Goal: Transaction & Acquisition: Purchase product/service

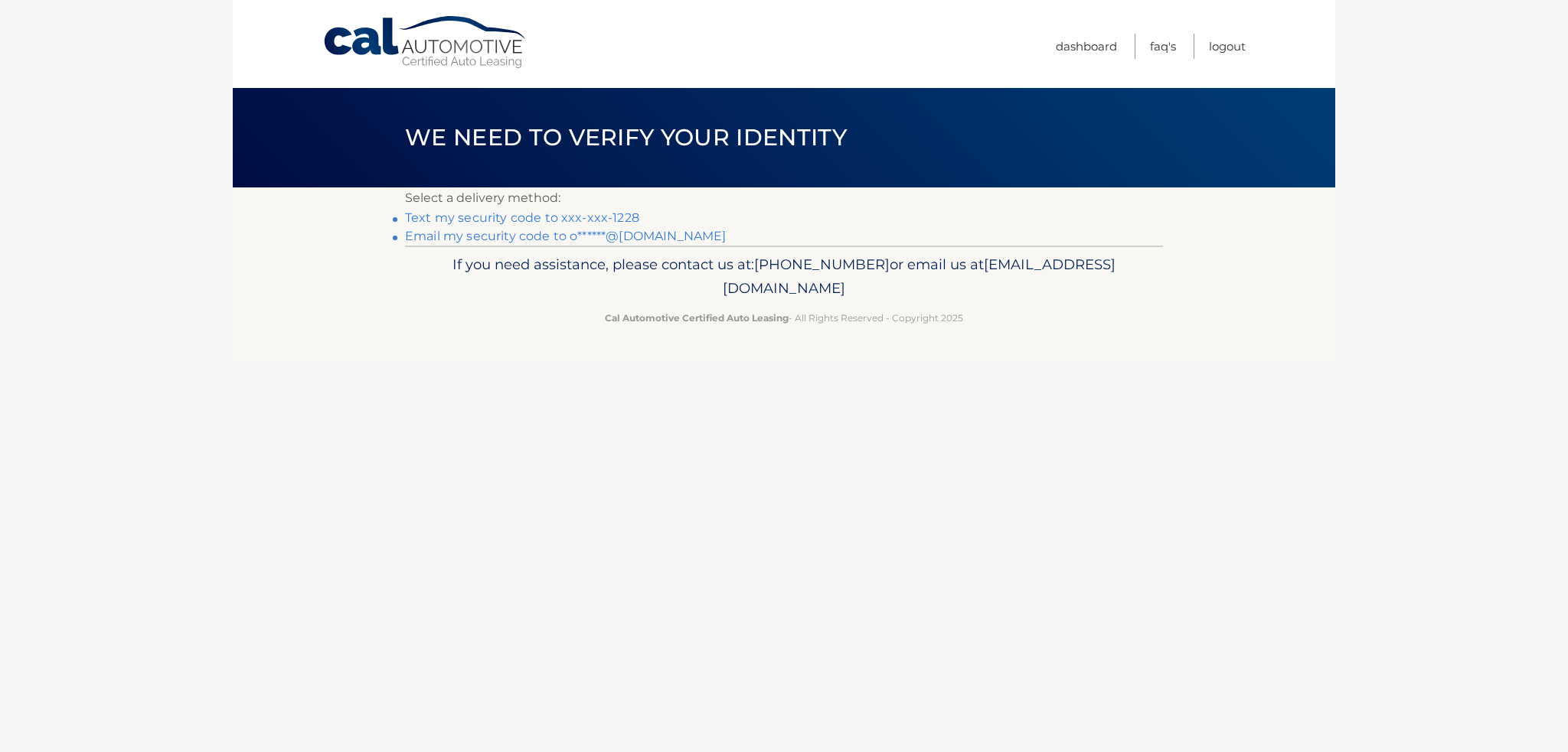
click at [551, 213] on link "Text my security code to xxx-xxx-1228" at bounding box center [522, 217] width 235 height 15
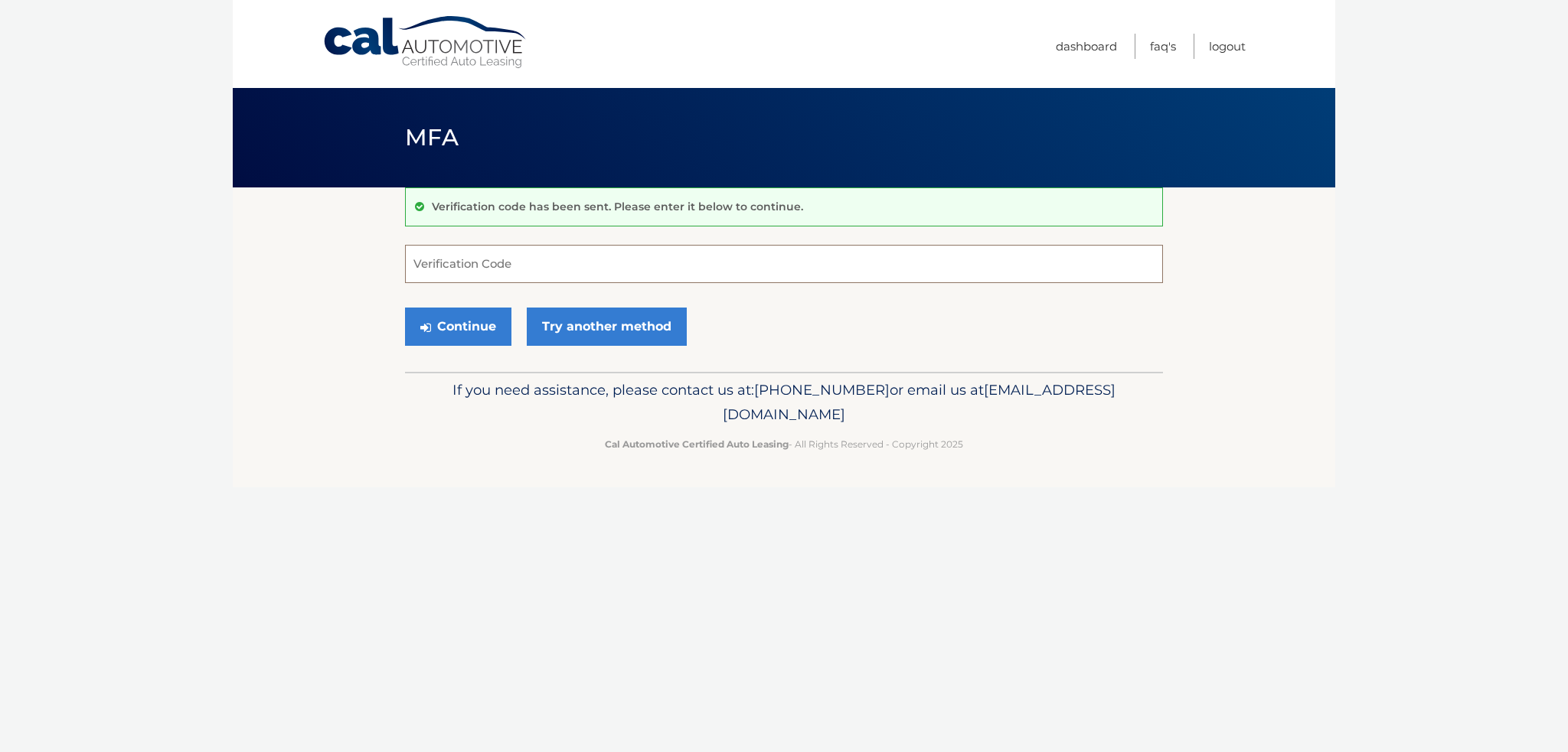
click at [474, 256] on input "Verification Code" at bounding box center [783, 264] width 758 height 38
type input "699403"
click at [432, 326] on button "Continue" at bounding box center [457, 326] width 106 height 38
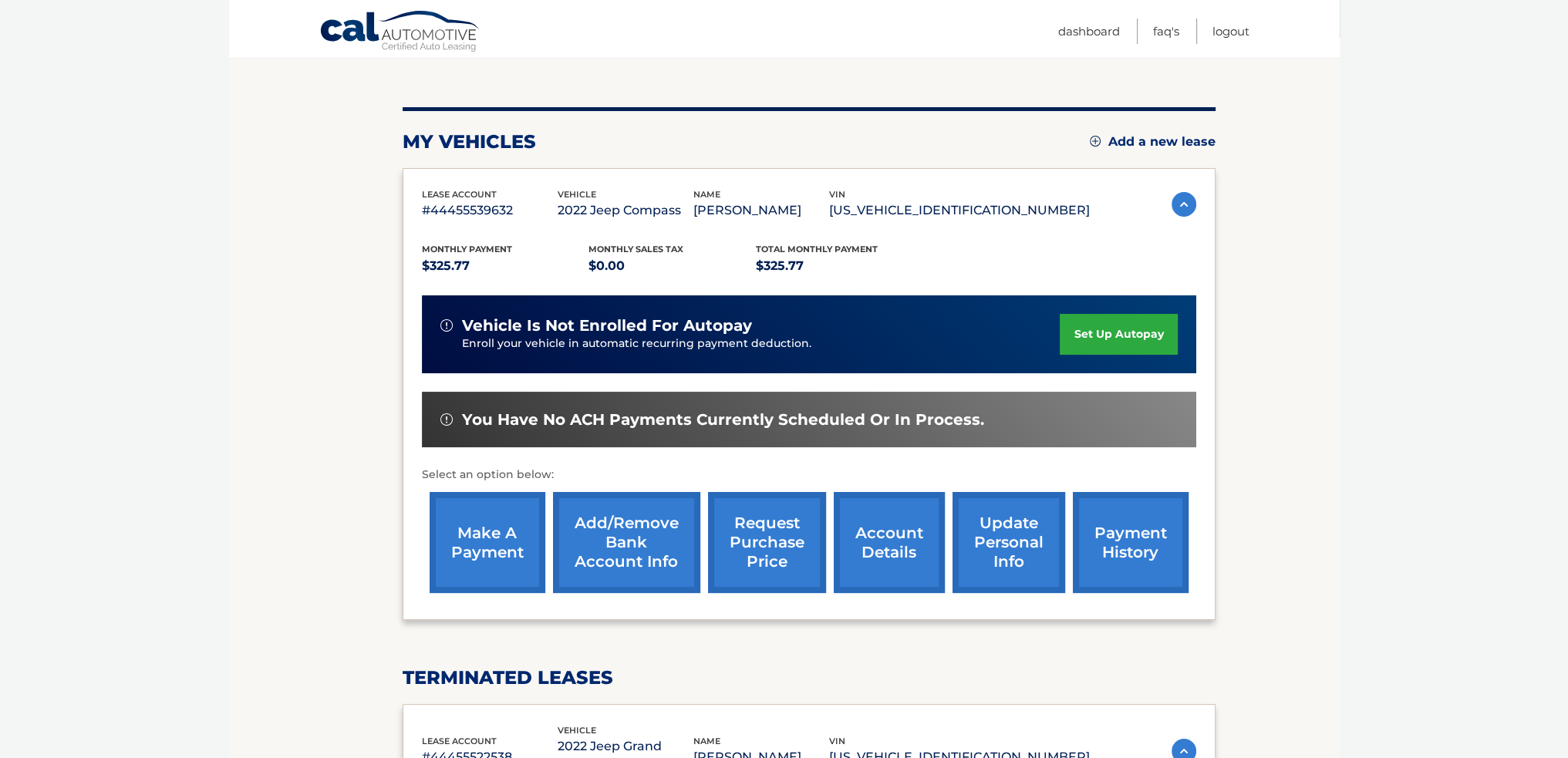
scroll to position [154, 0]
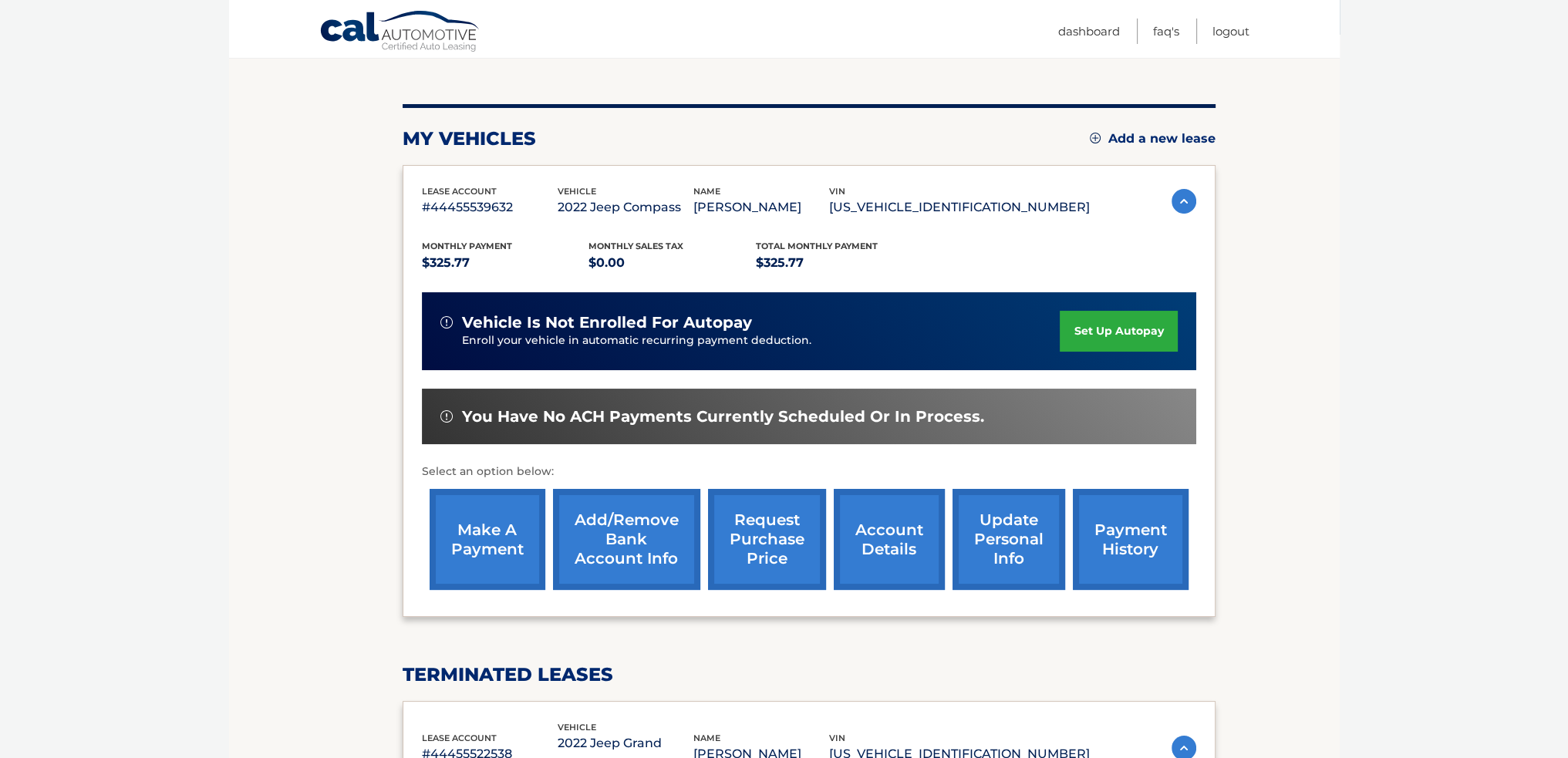
click at [488, 546] on link "make a payment" at bounding box center [487, 540] width 115 height 101
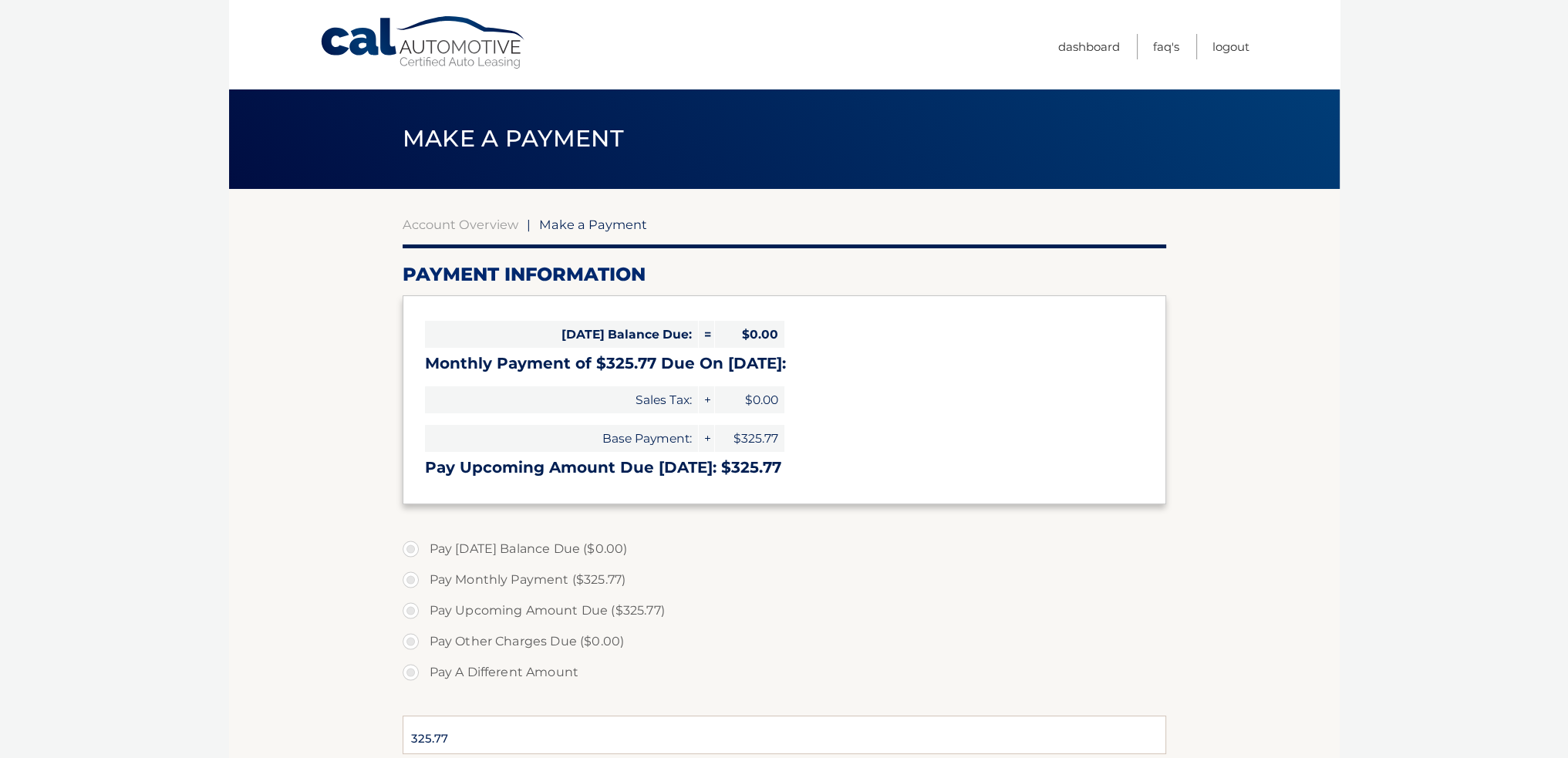
select select "YzhhOTNlOGMtOWEwMC00NmY3LTlmMGYtNzQwZjdlNmE3Mzk2"
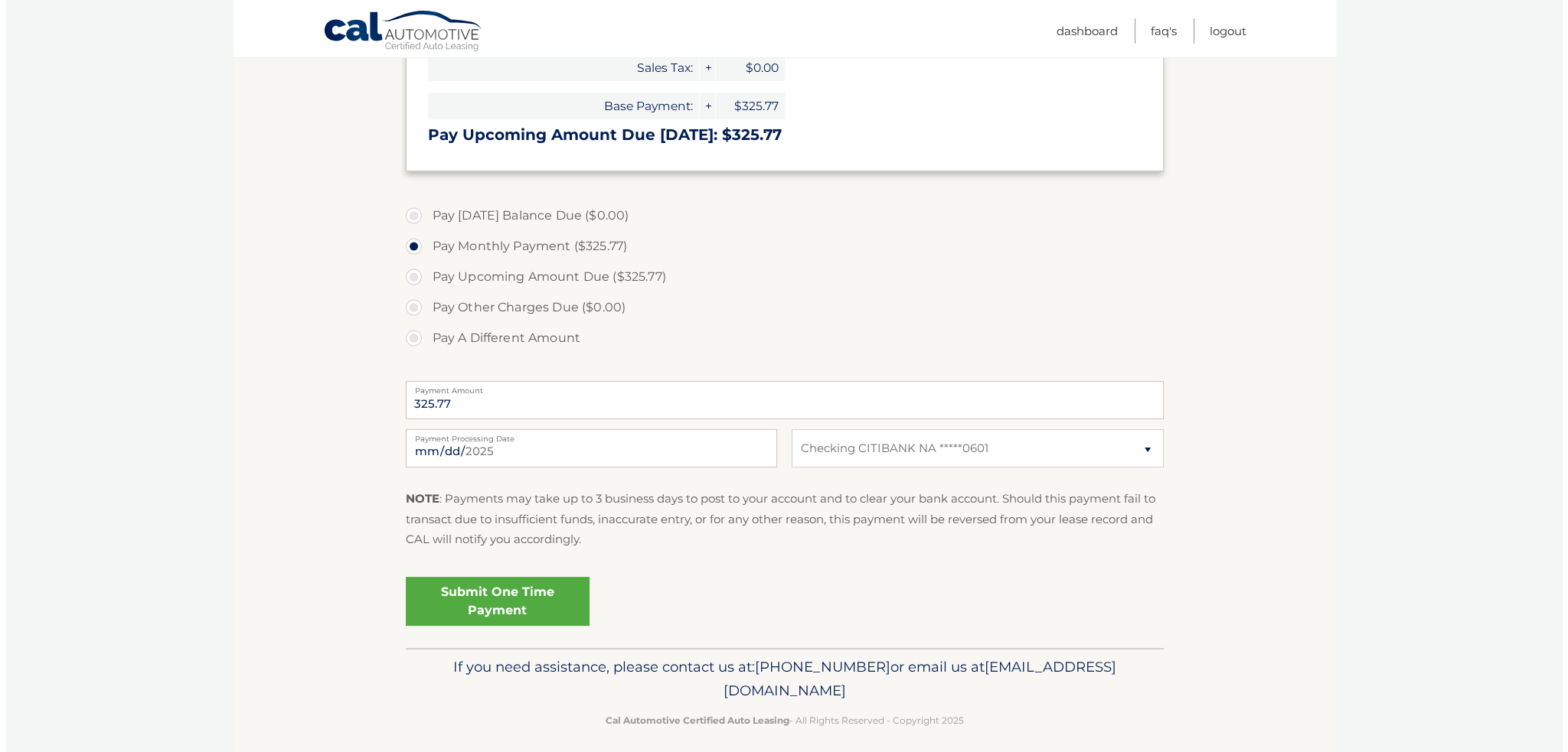
scroll to position [340, 0]
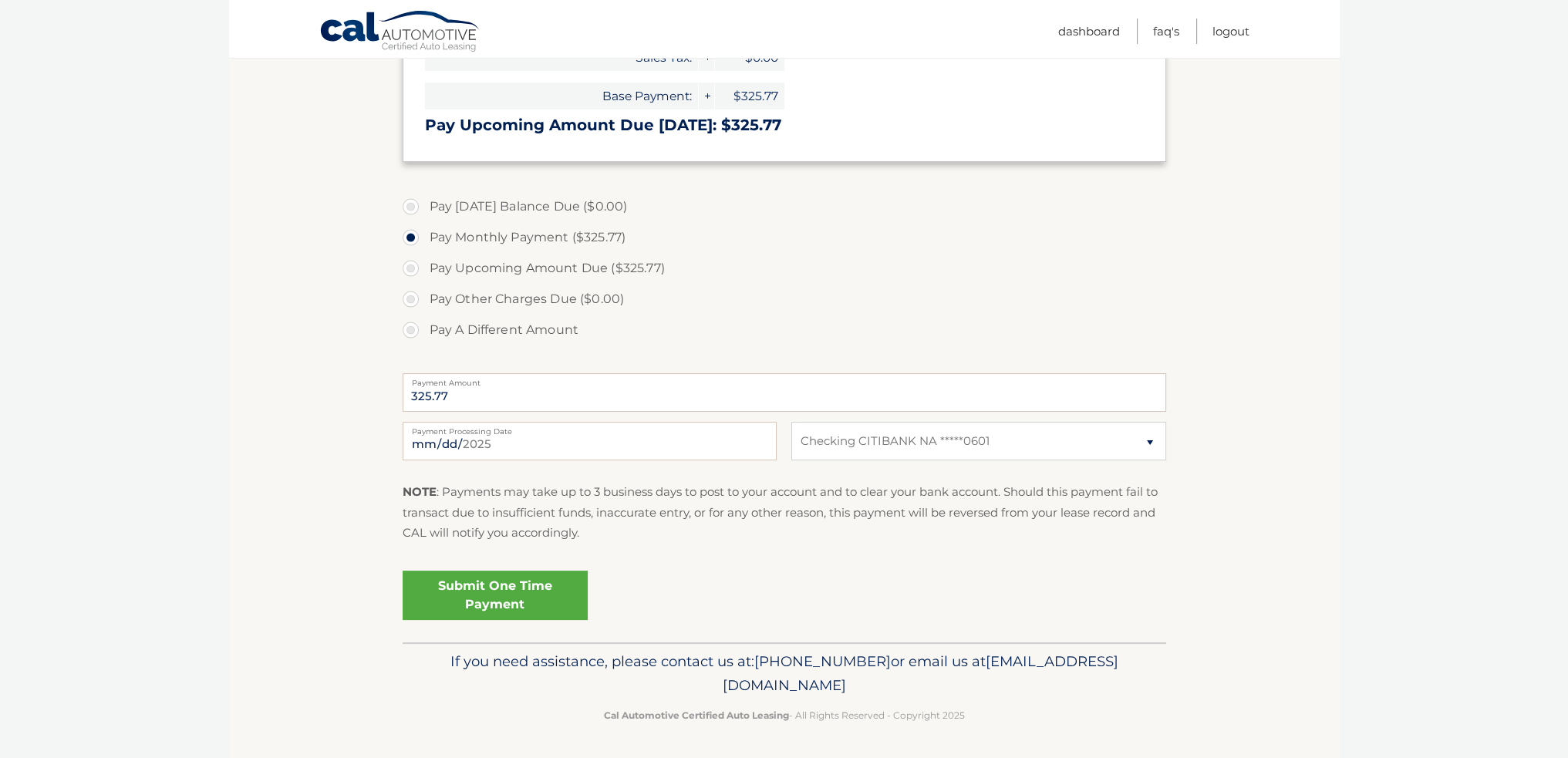
click at [486, 600] on link "Submit One Time Payment" at bounding box center [494, 595] width 185 height 49
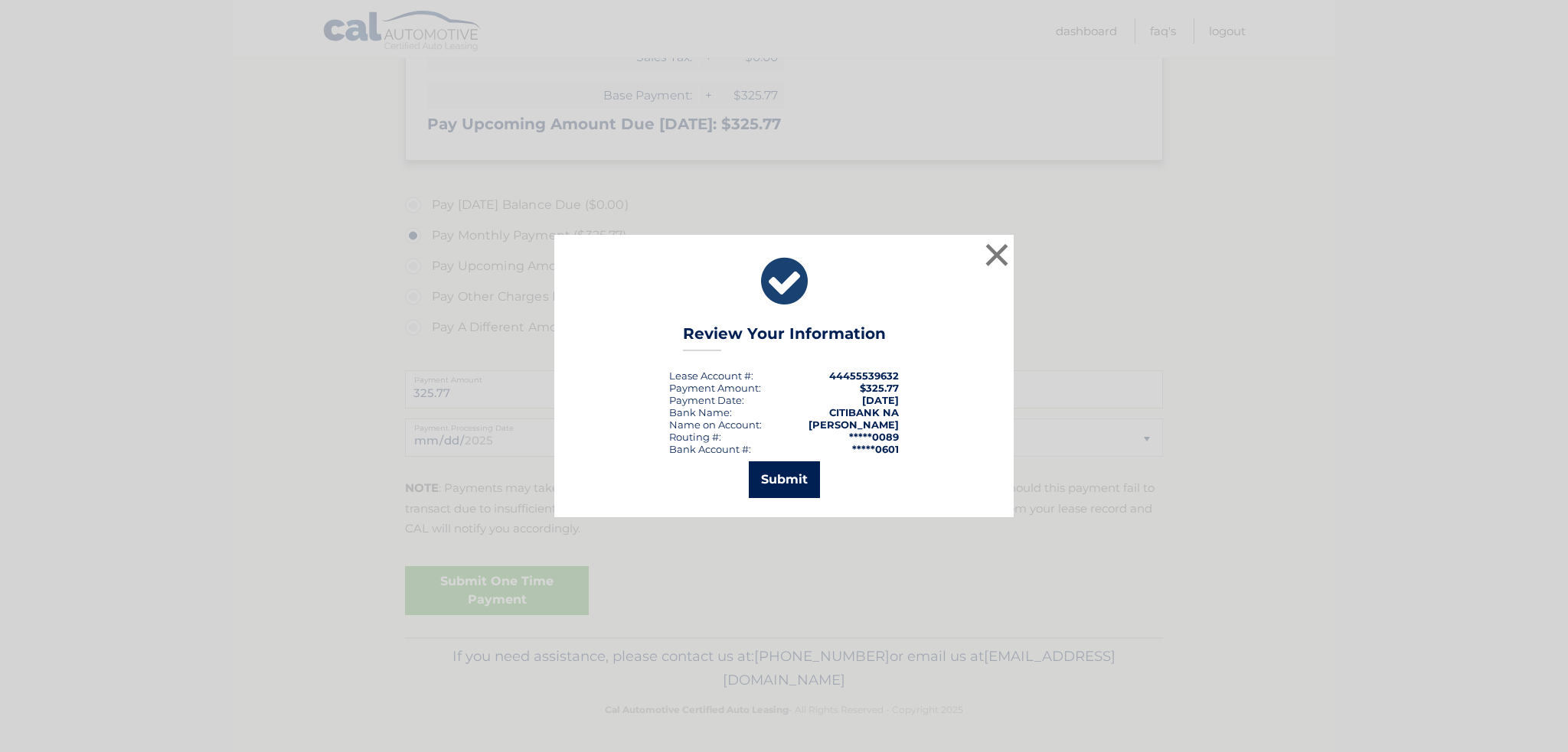
click at [779, 477] on button "Submit" at bounding box center [784, 479] width 71 height 36
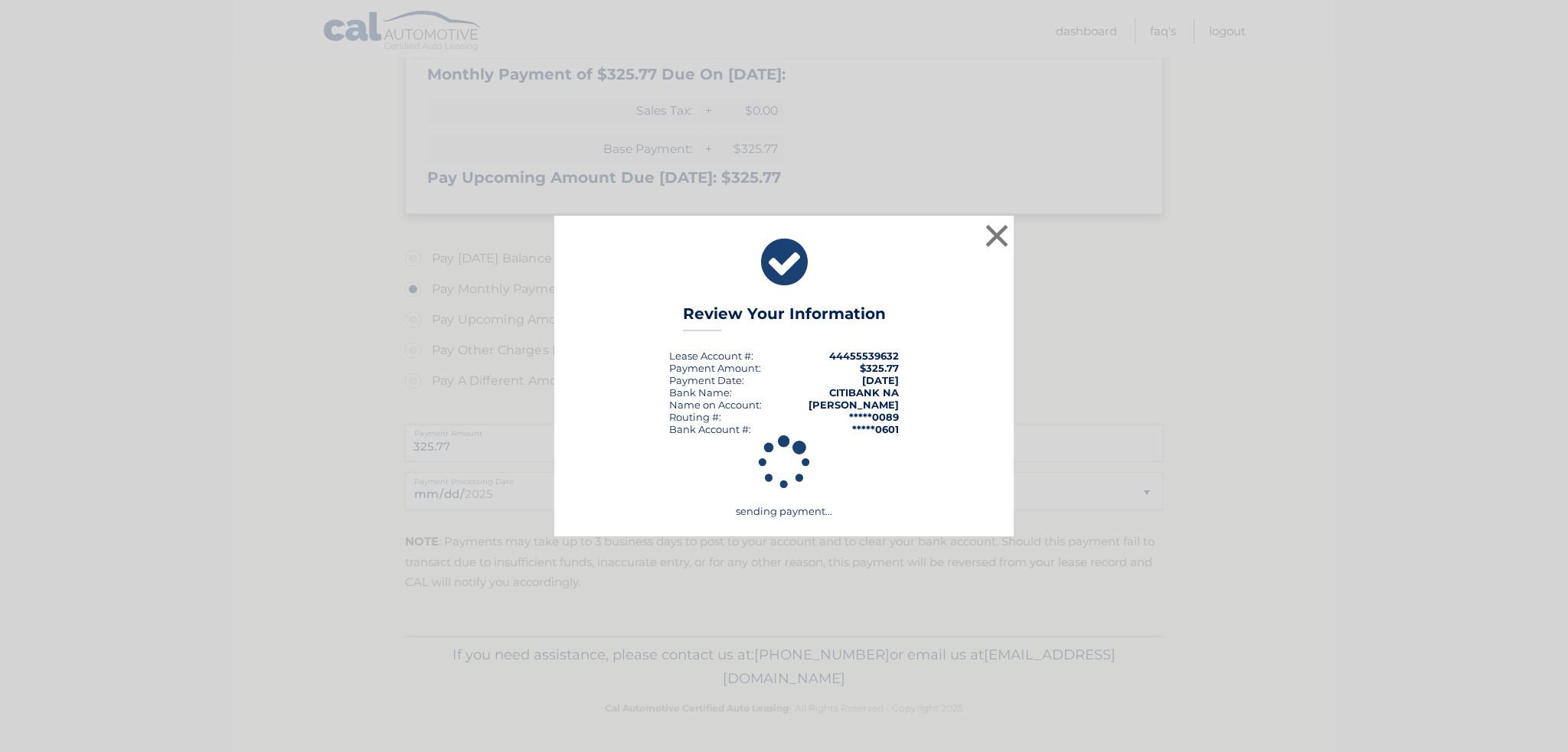
scroll to position [285, 0]
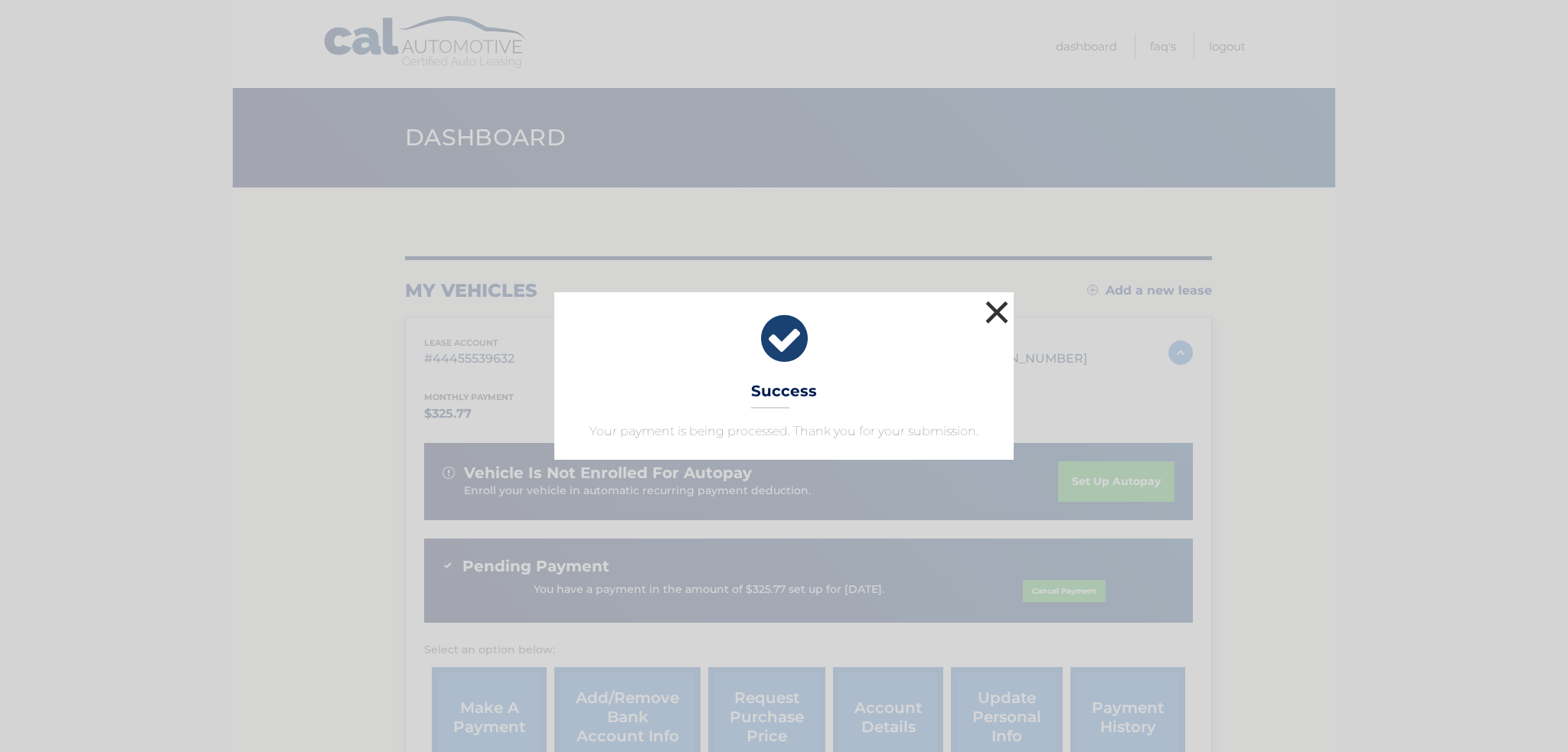
click at [997, 309] on button "×" at bounding box center [997, 313] width 31 height 31
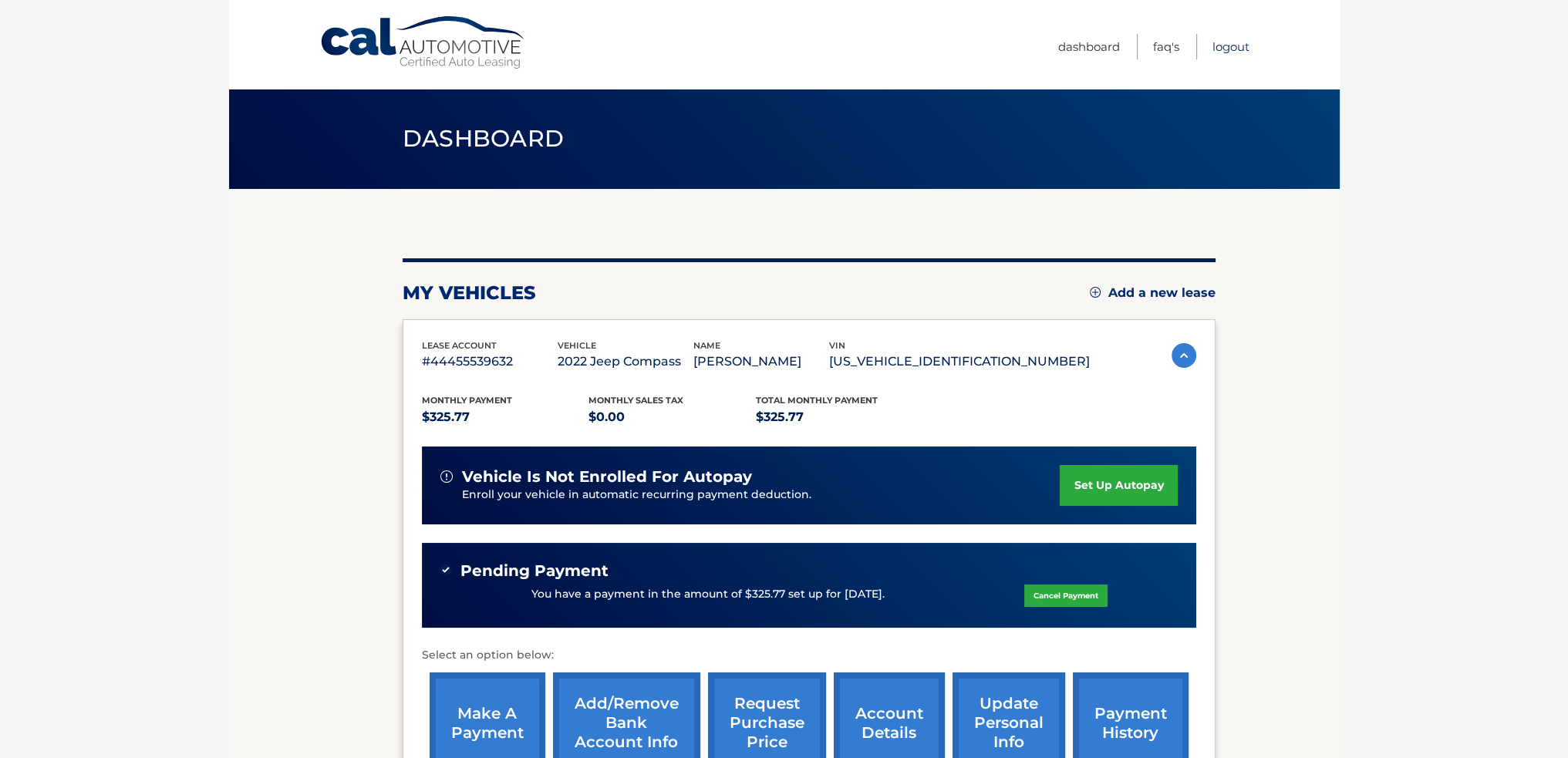
click at [1223, 42] on link "Logout" at bounding box center [1230, 47] width 37 height 26
